Goal: Manage account settings

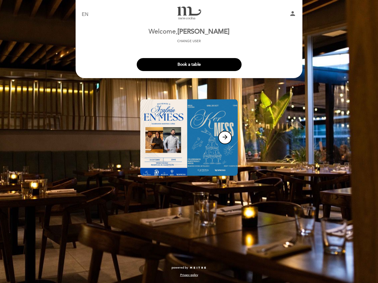
click at [189, 142] on img at bounding box center [188, 137] width 97 height 76
click at [293, 14] on icon "person" at bounding box center [292, 13] width 7 height 7
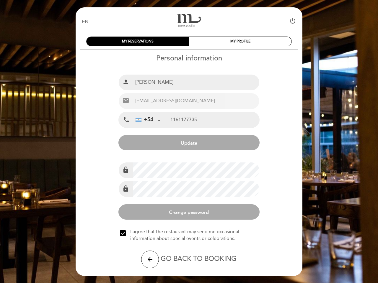
click at [189, 65] on div "Personal information Full name person [PERSON_NAME] Email email +54" at bounding box center [188, 149] width 227 height 190
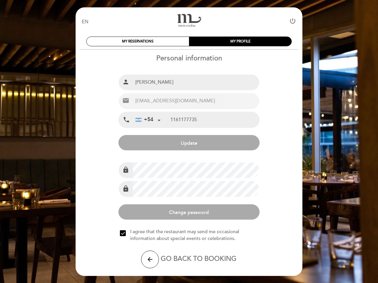
type input "[PHONE_NUMBER]"
